Goal: Register for event/course

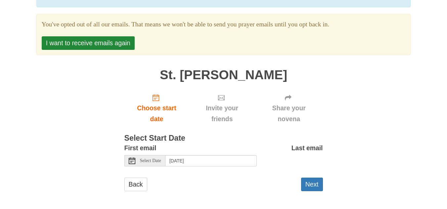
scroll to position [67, 0]
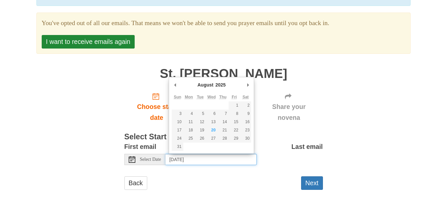
click at [182, 161] on input "[DATE]" at bounding box center [210, 159] width 91 height 11
type input "[DATE]"
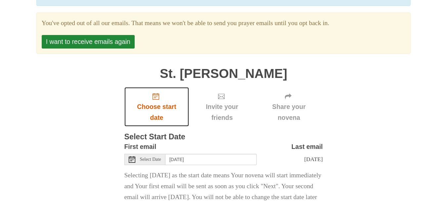
click at [157, 98] on icon "Choose start date" at bounding box center [155, 96] width 7 height 7
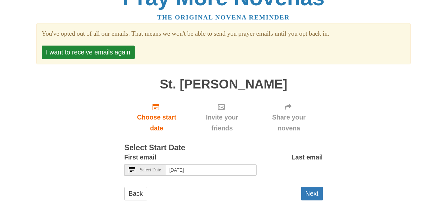
scroll to position [30, 0]
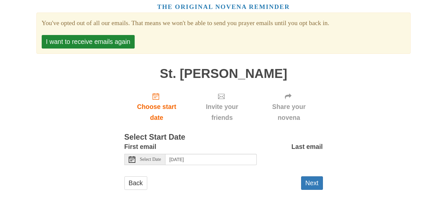
click at [139, 159] on div "Select Date" at bounding box center [144, 159] width 41 height 11
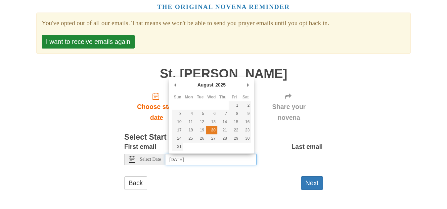
type input "[DATE]"
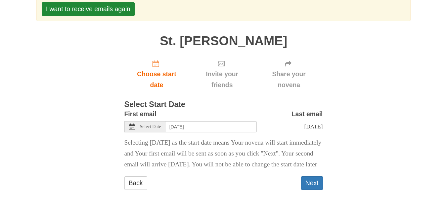
scroll to position [73, 0]
click at [308, 182] on button "Next" at bounding box center [312, 184] width 22 height 14
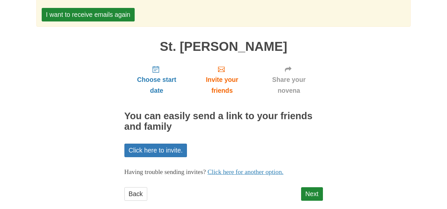
scroll to position [68, 0]
